Goal: Check status: Check status

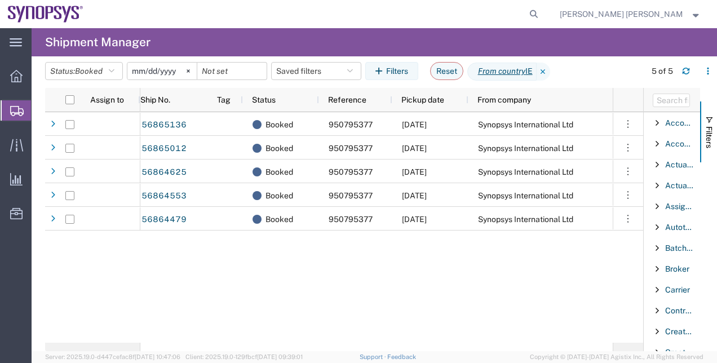
scroll to position [364, 0]
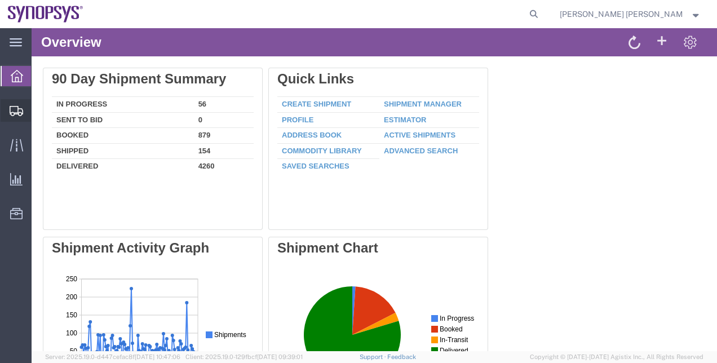
click at [0, 0] on span "Shipment Manager" at bounding box center [0, 0] width 0 height 0
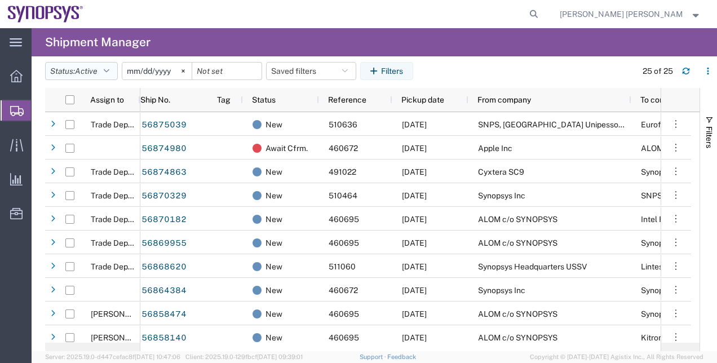
click at [115, 70] on button "Status: Active" at bounding box center [81, 71] width 73 height 18
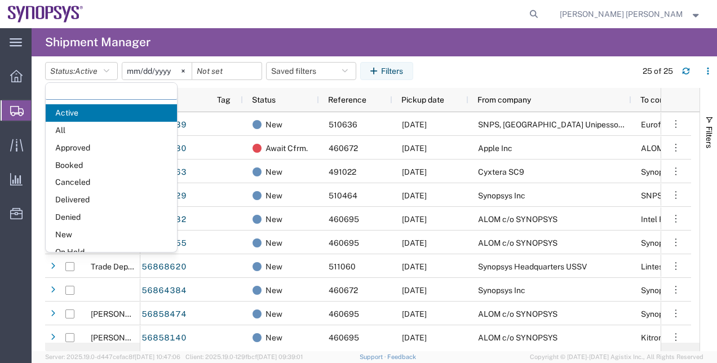
scroll to position [65, 0]
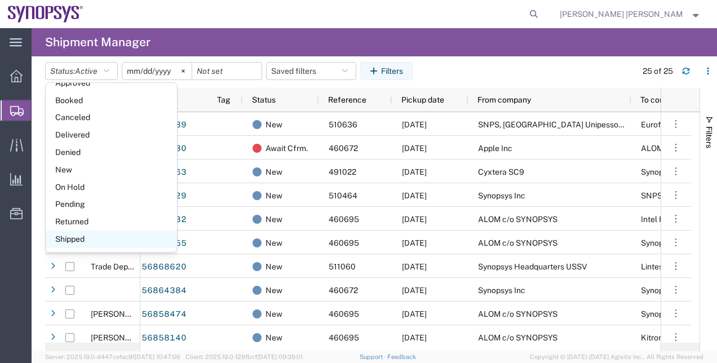
click at [150, 237] on span "Shipped" at bounding box center [111, 239] width 131 height 17
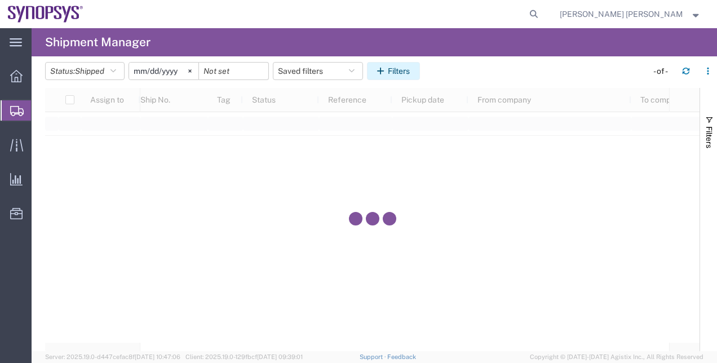
click at [404, 78] on button "Filters" at bounding box center [393, 71] width 53 height 18
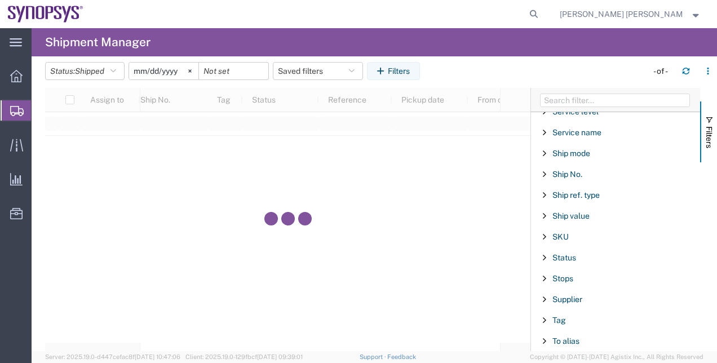
scroll to position [906, 0]
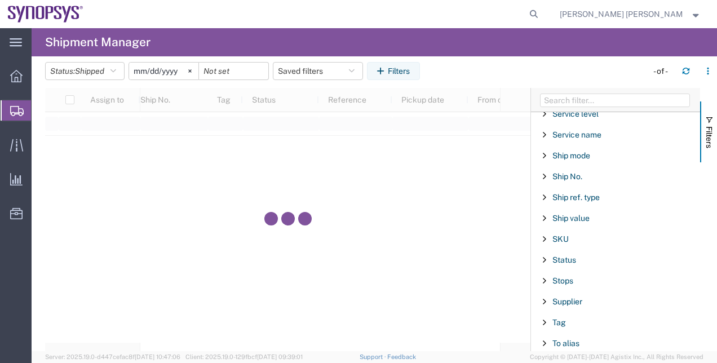
click at [588, 194] on div "Ship ref. type" at bounding box center [615, 197] width 169 height 20
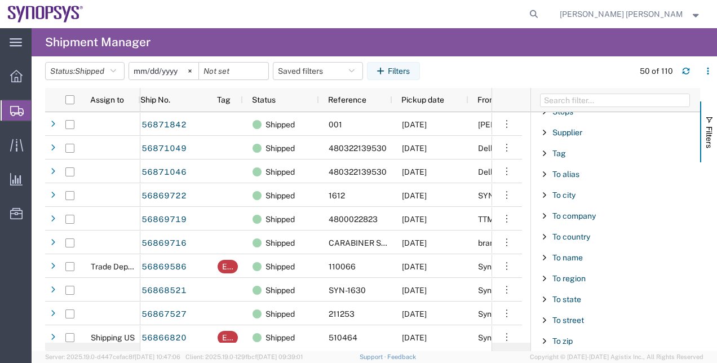
scroll to position [1355, 0]
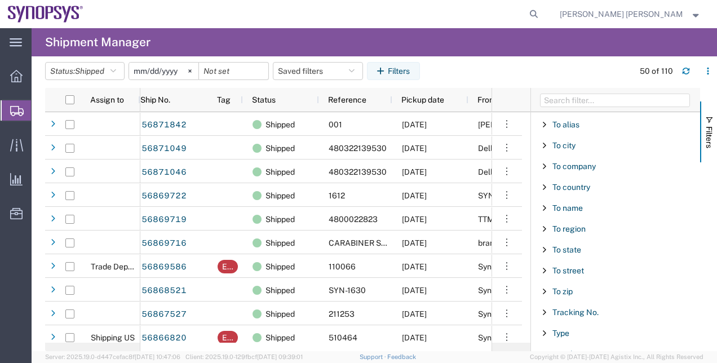
click at [592, 304] on div "Tracking No." at bounding box center [615, 312] width 169 height 20
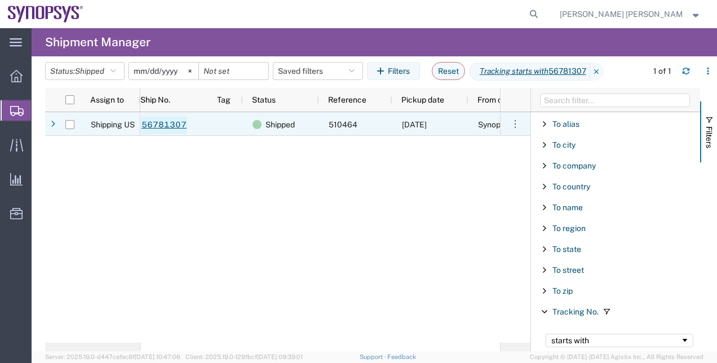
type input "56781307"
click at [171, 120] on link "56781307" at bounding box center [164, 125] width 46 height 18
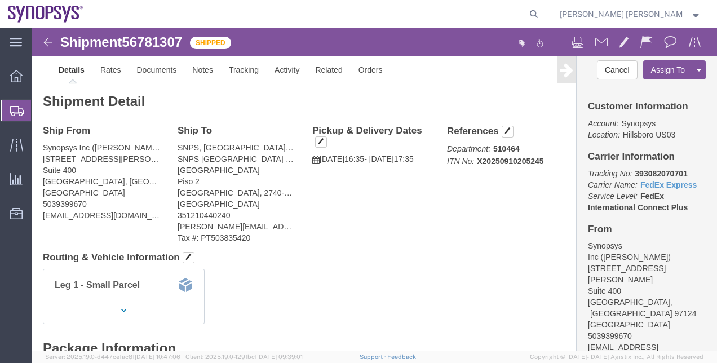
click div "Ship From Synopsys Inc ([PERSON_NAME]) [STREET_ADDRESS][PERSON_NAME] 5039399670…"
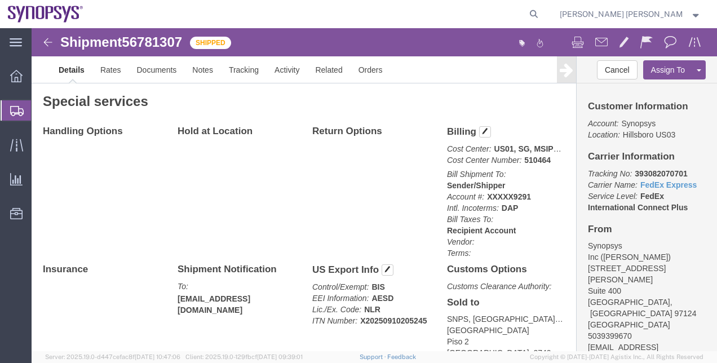
scroll to position [586, 0]
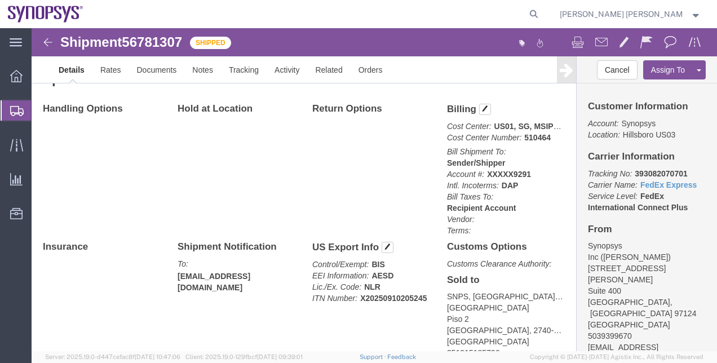
click at [0, 0] on span "Shipment Manager" at bounding box center [0, 0] width 0 height 0
